Goal: Manage account settings

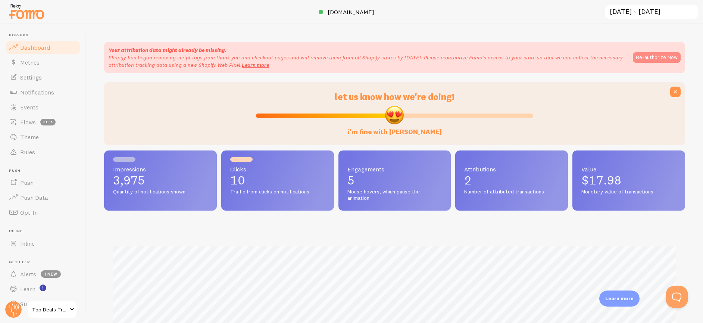
click at [671, 59] on button "Re-authorize Now" at bounding box center [657, 57] width 48 height 10
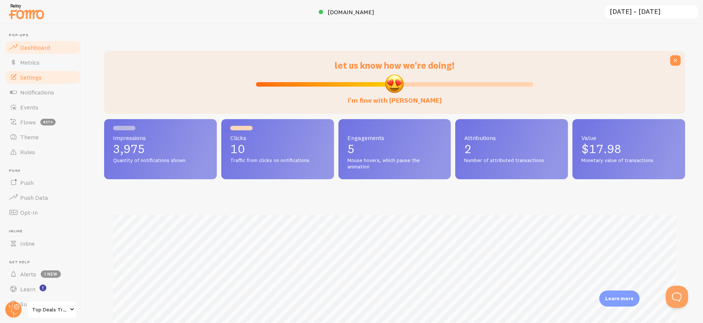
click at [46, 74] on link "Settings" at bounding box center [42, 77] width 77 height 15
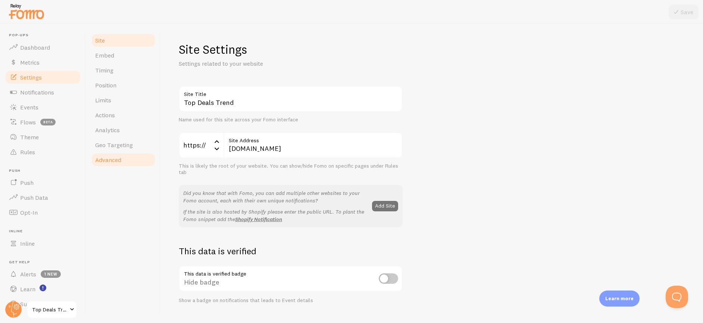
click at [127, 160] on link "Advanced" at bounding box center [123, 159] width 65 height 15
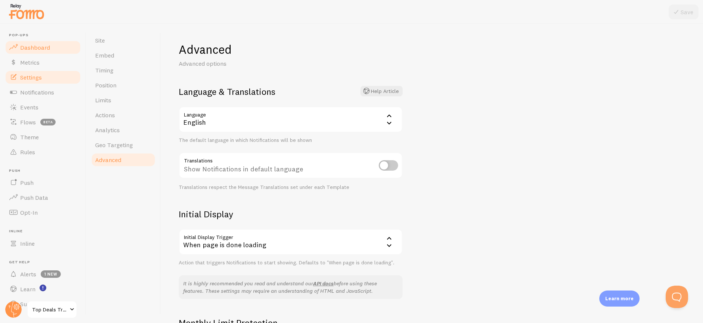
click at [40, 53] on link "Dashboard" at bounding box center [42, 47] width 77 height 15
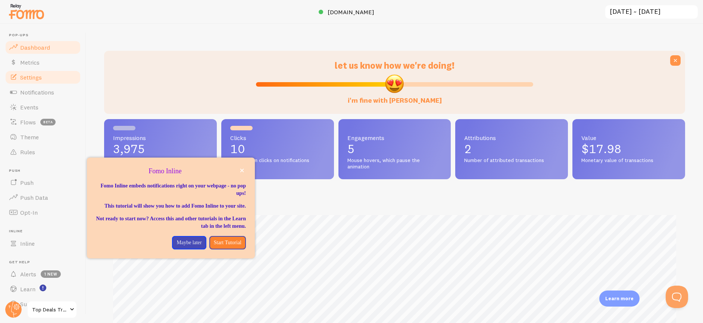
click at [40, 79] on span "Settings" at bounding box center [31, 76] width 22 height 7
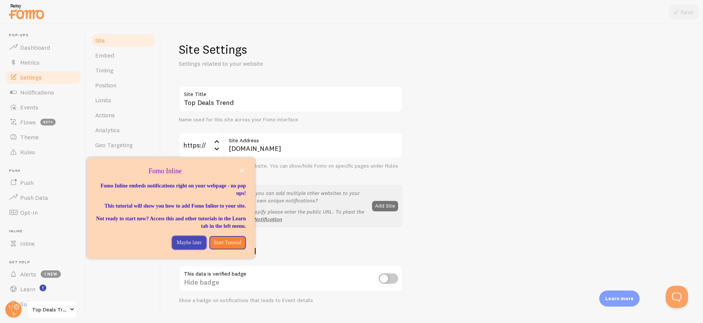
click at [184, 246] on p "Maybe later" at bounding box center [188, 242] width 25 height 7
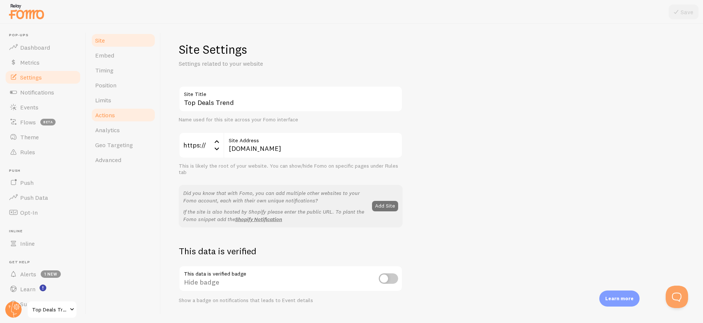
click at [110, 118] on span "Actions" at bounding box center [105, 114] width 20 height 7
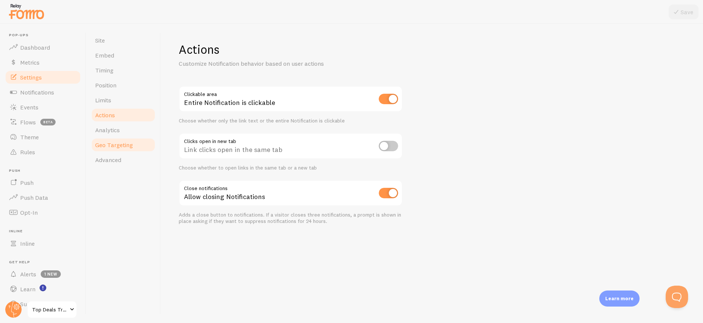
drag, startPoint x: 112, startPoint y: 128, endPoint x: 113, endPoint y: 149, distance: 20.9
click at [112, 128] on span "Analytics" at bounding box center [107, 129] width 25 height 7
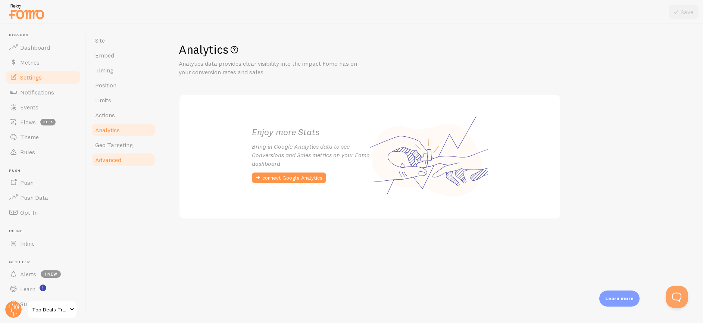
click at [113, 154] on link "Advanced" at bounding box center [123, 159] width 65 height 15
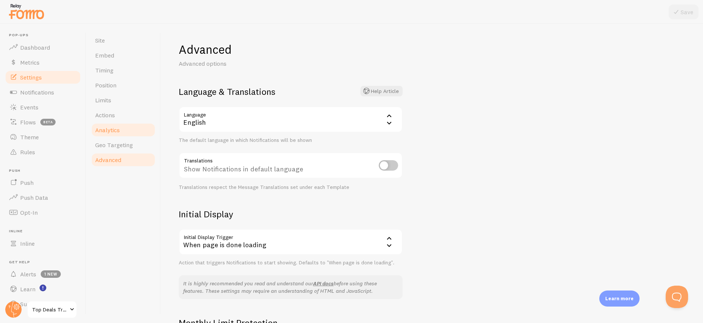
click at [115, 137] on ul "Site Embed Timing Position Limits Actions Analytics Geo Targeting Advanced" at bounding box center [123, 100] width 65 height 134
click at [31, 53] on link "Dashboard" at bounding box center [42, 47] width 77 height 15
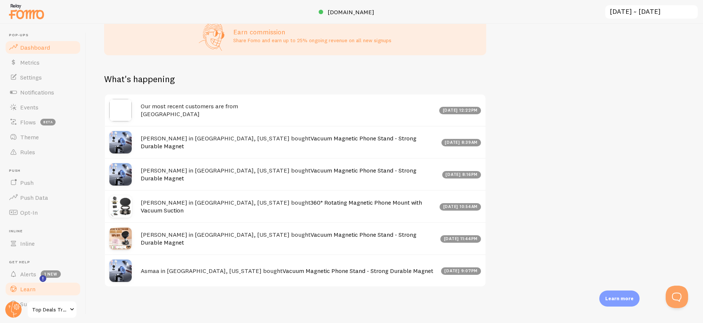
scroll to position [15, 0]
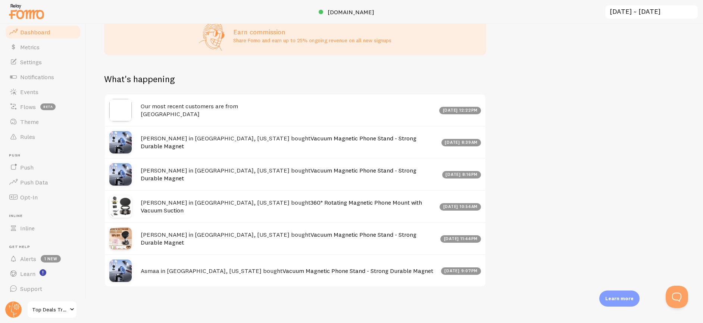
click at [59, 307] on span "Top Deals Trend" at bounding box center [49, 309] width 35 height 9
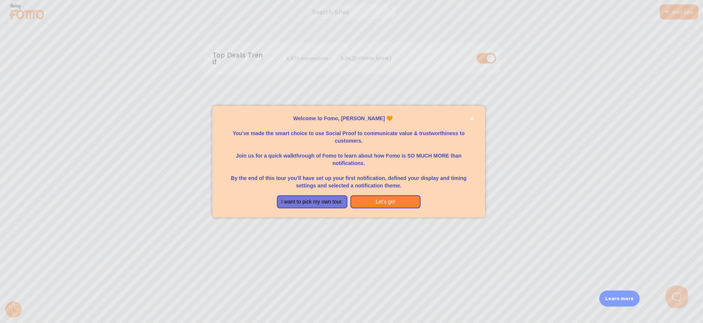
click at [392, 211] on div "Welcome to Fomo, Joe Helewa 🧡You&amp;#39;ve made the smart choice to use Social…" at bounding box center [348, 212] width 273 height 9
click at [385, 207] on button "Let's go!" at bounding box center [385, 201] width 71 height 13
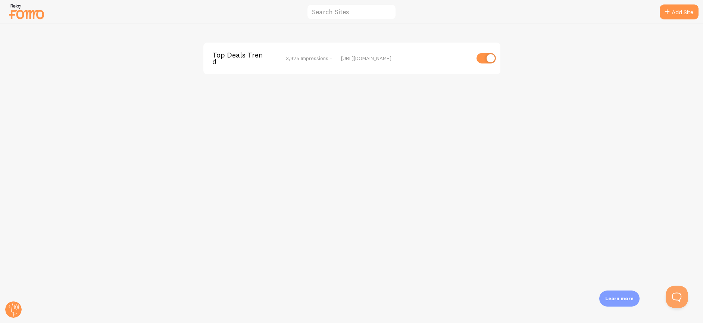
click at [227, 47] on div "Top Deals Trend 3,975 Impressions - [URL][DOMAIN_NAME]" at bounding box center [351, 59] width 297 height 32
click at [233, 55] on span "Top Deals Trend" at bounding box center [242, 58] width 60 height 14
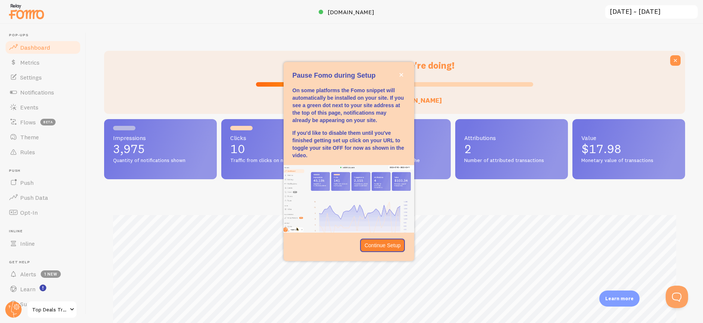
scroll to position [196, 581]
click at [400, 74] on icon "close," at bounding box center [401, 75] width 4 height 4
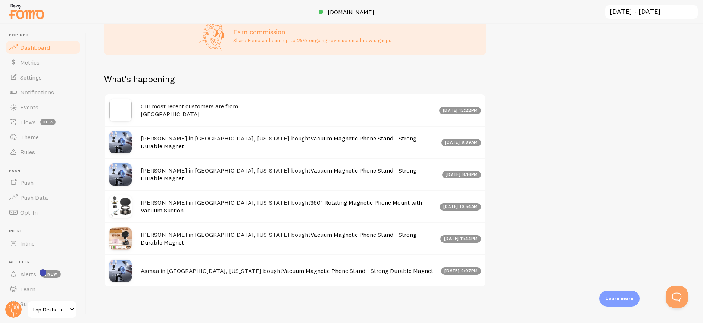
scroll to position [15, 0]
click at [53, 310] on span "Top Deals Trend" at bounding box center [49, 309] width 35 height 9
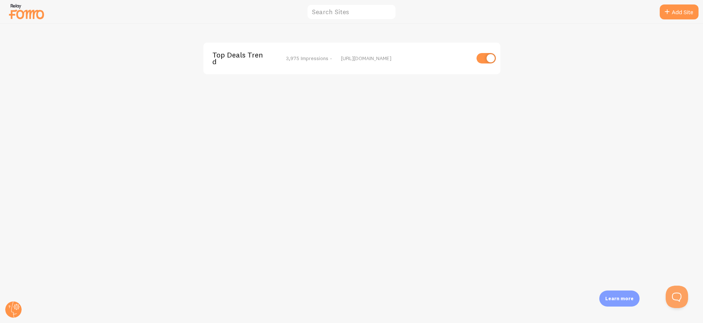
click at [218, 68] on div "Top Deals Trend 3,975 Impressions - [URL][DOMAIN_NAME]" at bounding box center [351, 59] width 297 height 32
click at [223, 52] on span "Top Deals Trend" at bounding box center [242, 58] width 60 height 14
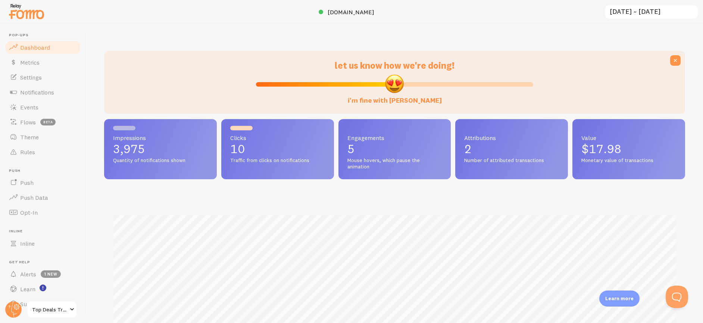
scroll to position [196, 581]
click at [18, 307] on circle at bounding box center [13, 309] width 16 height 16
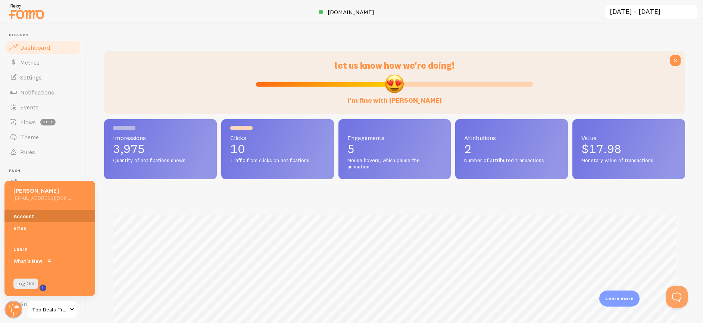
click at [29, 216] on link "Account" at bounding box center [49, 216] width 91 height 12
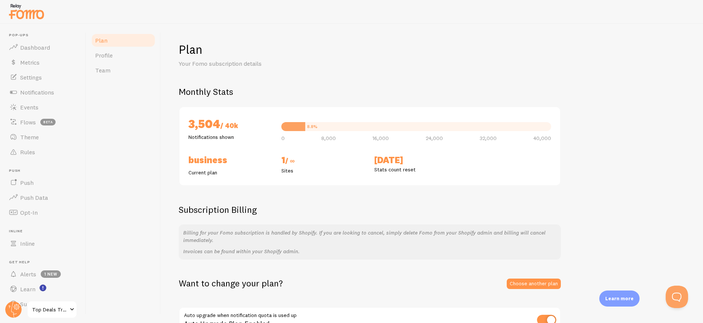
scroll to position [47, 0]
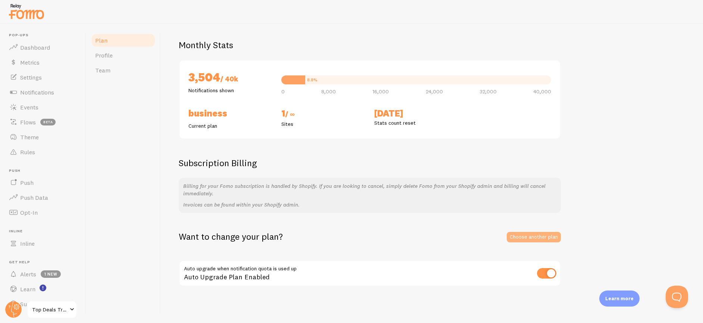
click at [522, 234] on link "Choose another plan" at bounding box center [534, 237] width 54 height 10
click at [536, 236] on link "Choose another plan" at bounding box center [534, 237] width 54 height 10
click at [532, 238] on link "Choose another plan" at bounding box center [534, 237] width 54 height 10
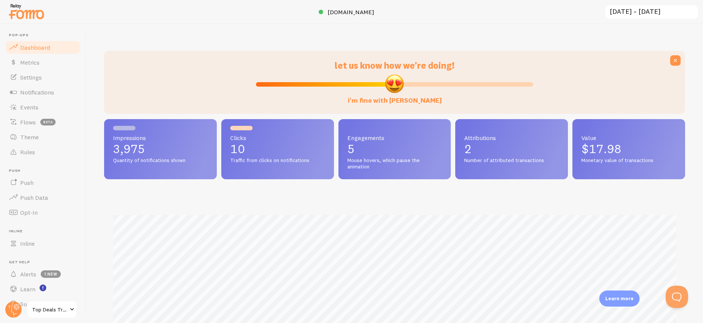
click at [73, 307] on span at bounding box center [72, 309] width 9 height 9
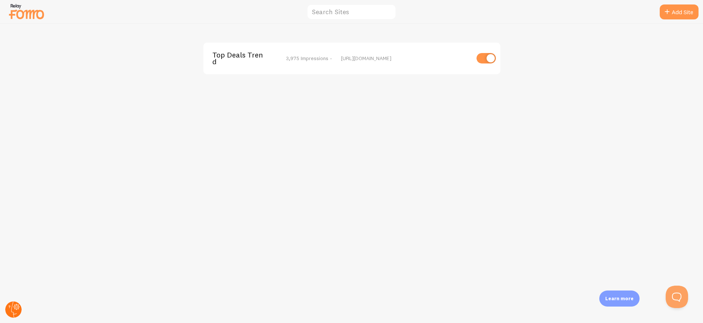
click at [6, 310] on circle at bounding box center [13, 309] width 16 height 16
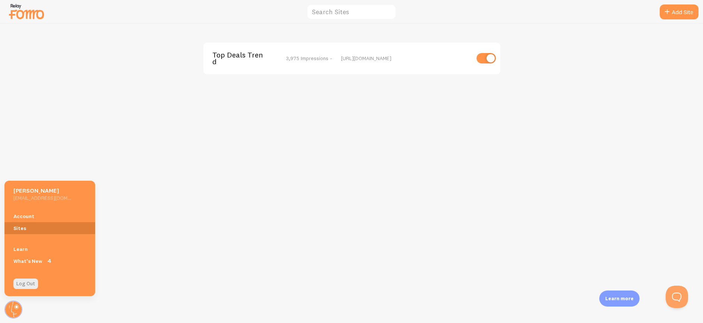
click at [43, 225] on link "Sites" at bounding box center [49, 228] width 91 height 12
